Goal: Information Seeking & Learning: Learn about a topic

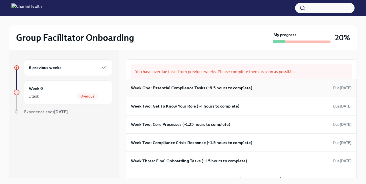
click at [171, 89] on h6 "Week One: Essential Compliance Tasks (~6.5 hours to complete)" at bounding box center [191, 88] width 121 height 6
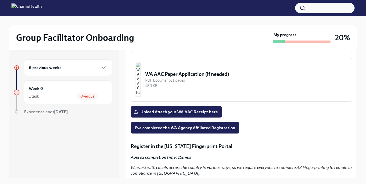
scroll to position [538, 0]
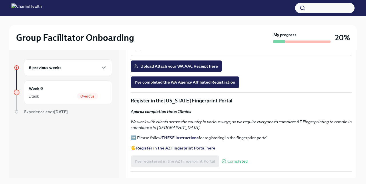
click at [17, 93] on div at bounding box center [17, 93] width 6 height 6
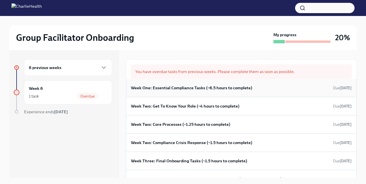
click at [151, 89] on h6 "Week One: Essential Compliance Tasks (~6.5 hours to complete)" at bounding box center [191, 88] width 121 height 6
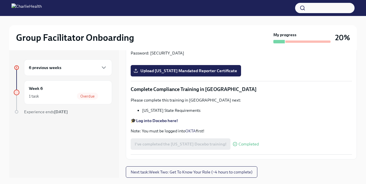
scroll to position [1206, 0]
click at [69, 71] on div "6 previous weeks" at bounding box center [68, 67] width 88 height 17
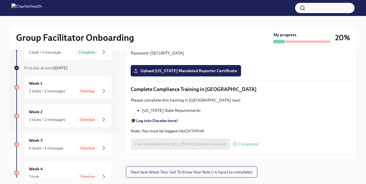
scroll to position [29, 0]
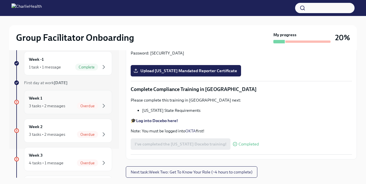
click at [51, 101] on div "Week 1 3 tasks • 2 messages Overdue" at bounding box center [68, 102] width 78 height 14
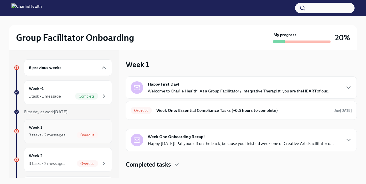
click at [57, 135] on div "3 tasks • 2 messages" at bounding box center [47, 135] width 36 height 6
click at [57, 93] on div "1 task • 1 message Complete" at bounding box center [68, 96] width 78 height 7
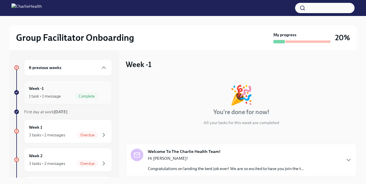
click at [57, 93] on div "1 task • 1 message Complete" at bounding box center [68, 96] width 78 height 7
click at [68, 133] on div "3 tasks • 2 messages Overdue" at bounding box center [68, 135] width 78 height 7
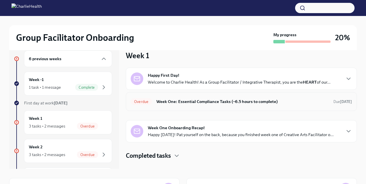
scroll to position [9, 0]
click at [78, 151] on div "Week 2 3 tasks • 2 messages Overdue" at bounding box center [68, 151] width 78 height 14
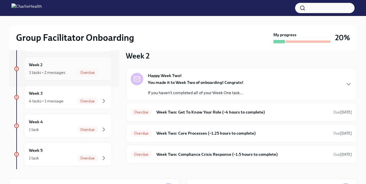
scroll to position [93, 0]
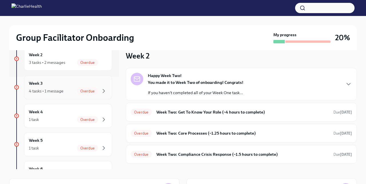
click at [76, 80] on div "Week 3 4 tasks • 1 message Overdue" at bounding box center [68, 87] width 78 height 14
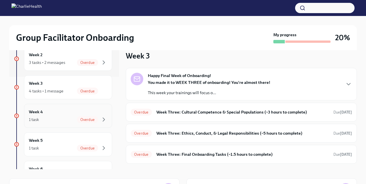
click at [75, 118] on div "1 task Overdue" at bounding box center [68, 119] width 78 height 7
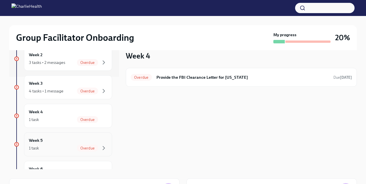
click at [75, 143] on div "Week 5 1 task Overdue" at bounding box center [68, 144] width 78 height 14
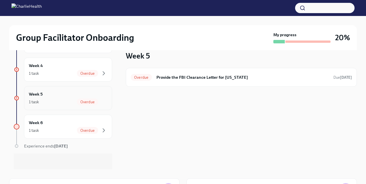
scroll to position [141, 0]
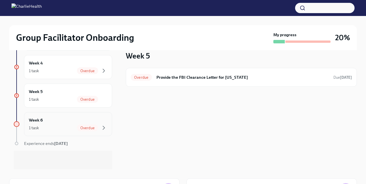
click at [61, 125] on div "1 task Overdue" at bounding box center [68, 128] width 78 height 7
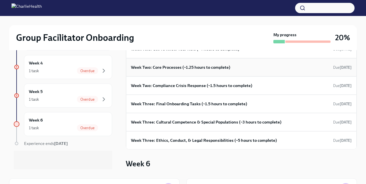
scroll to position [50, 0]
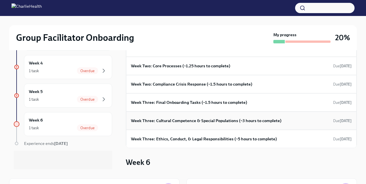
click at [174, 123] on h6 "Week Three: Cultural Competence & Special Populations (~3 hours to complete)" at bounding box center [206, 121] width 150 height 6
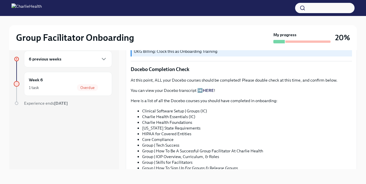
scroll to position [273, 0]
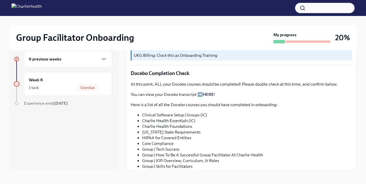
click at [209, 93] on link "HERE" at bounding box center [208, 94] width 11 height 5
